Goal: Check status: Check status

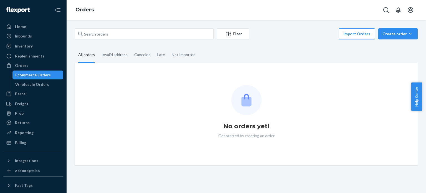
click at [118, 24] on div "Filter Import Orders Create order Ecommerce order Removal order All orders Inva…" at bounding box center [246, 106] width 359 height 173
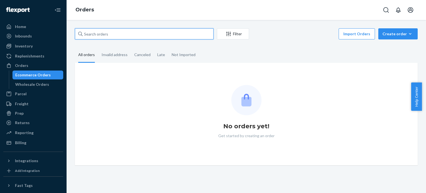
click at [119, 30] on input "text" at bounding box center [144, 33] width 139 height 11
paste input "12127-FN"
type input "12127-FN"
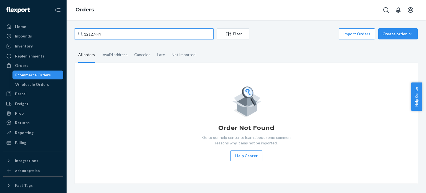
drag, startPoint x: 95, startPoint y: 32, endPoint x: 70, endPoint y: 32, distance: 25.5
click at [70, 32] on div "12127-FN Filter Import Orders Create order Ecommerce order Removal order All or…" at bounding box center [246, 106] width 359 height 173
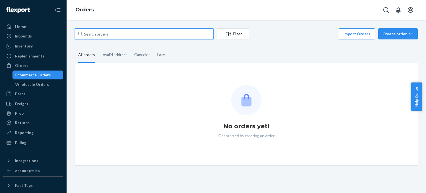
type input "k"
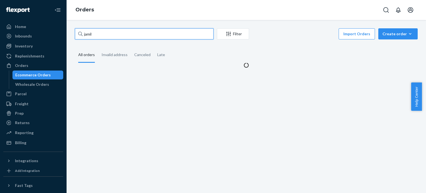
type input "jamil"
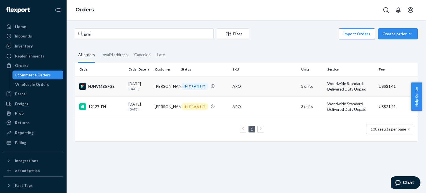
click at [117, 84] on div "HJNVMB57GE" at bounding box center [101, 86] width 45 height 7
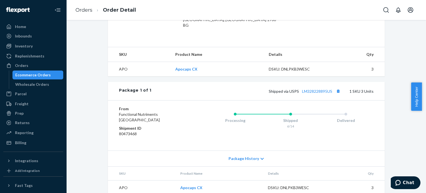
scroll to position [182, 0]
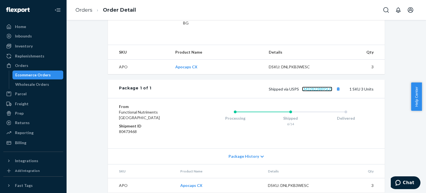
click at [312, 87] on link "LM328228895US" at bounding box center [317, 89] width 30 height 5
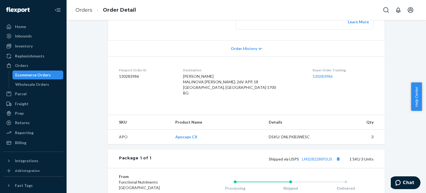
scroll to position [0, 0]
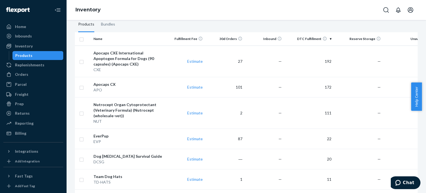
scroll to position [55, 0]
